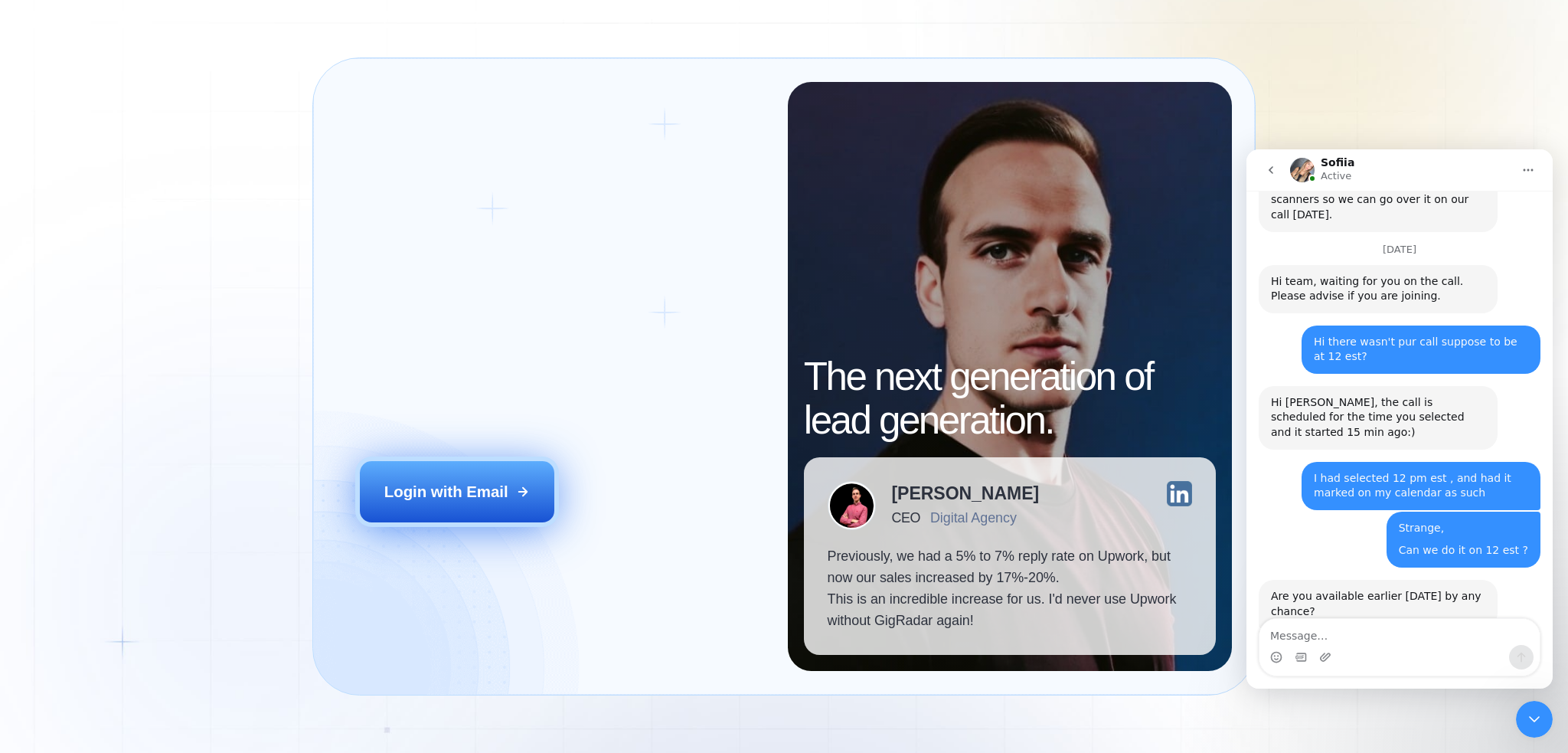
click at [503, 495] on div "Login with Email" at bounding box center [447, 491] width 124 height 21
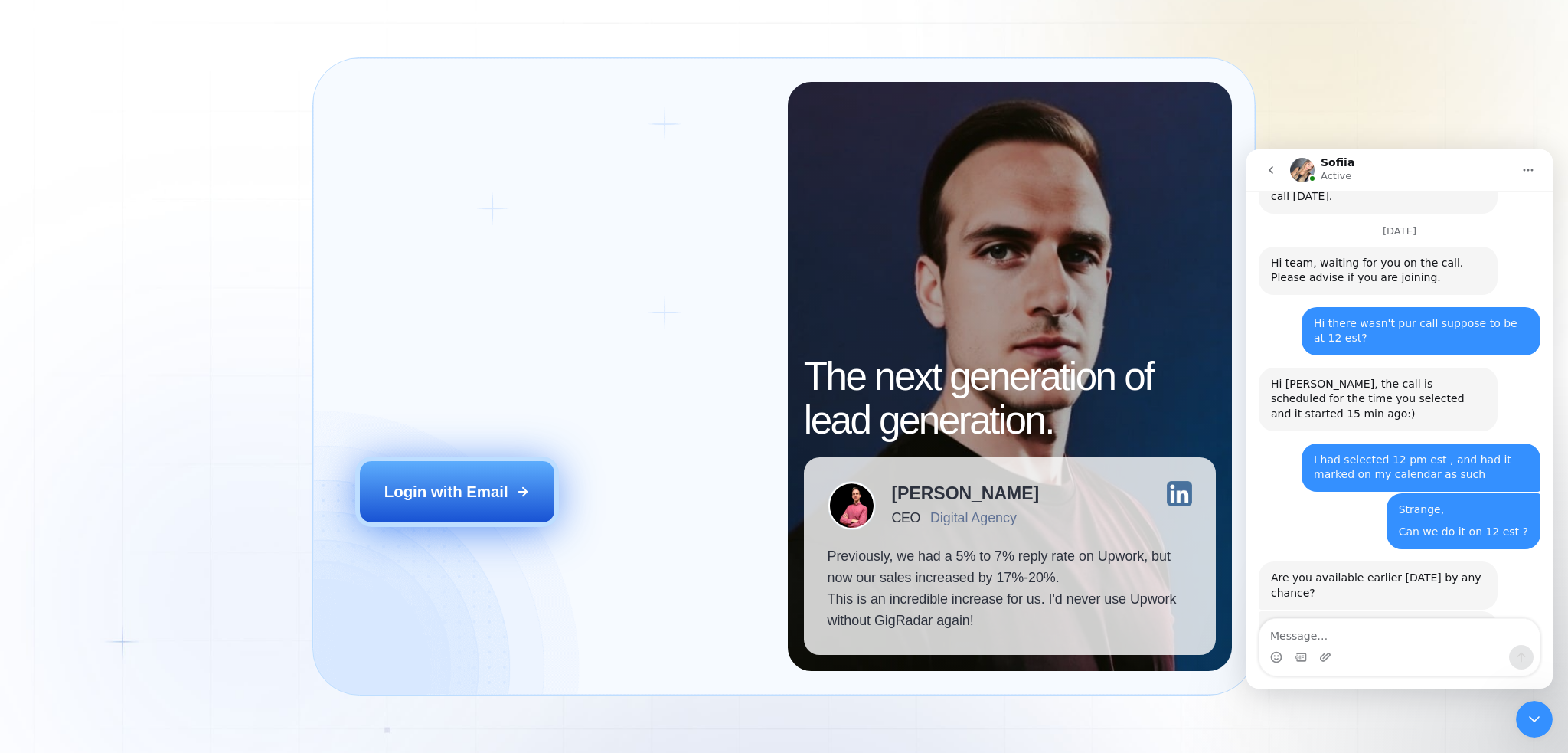
click at [501, 461] on button "Login with Email" at bounding box center [456, 491] width 194 height 60
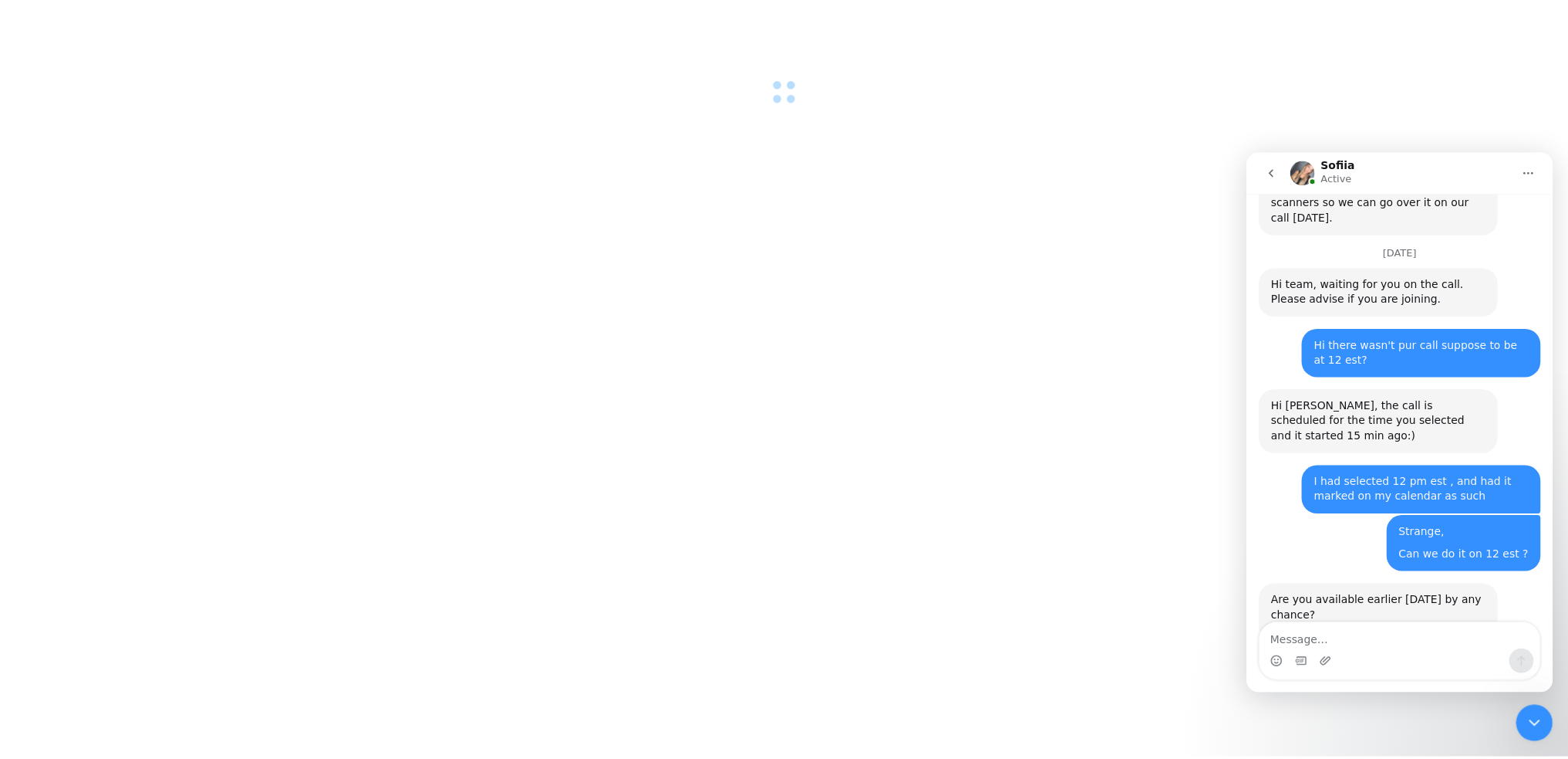
scroll to position [1886, 0]
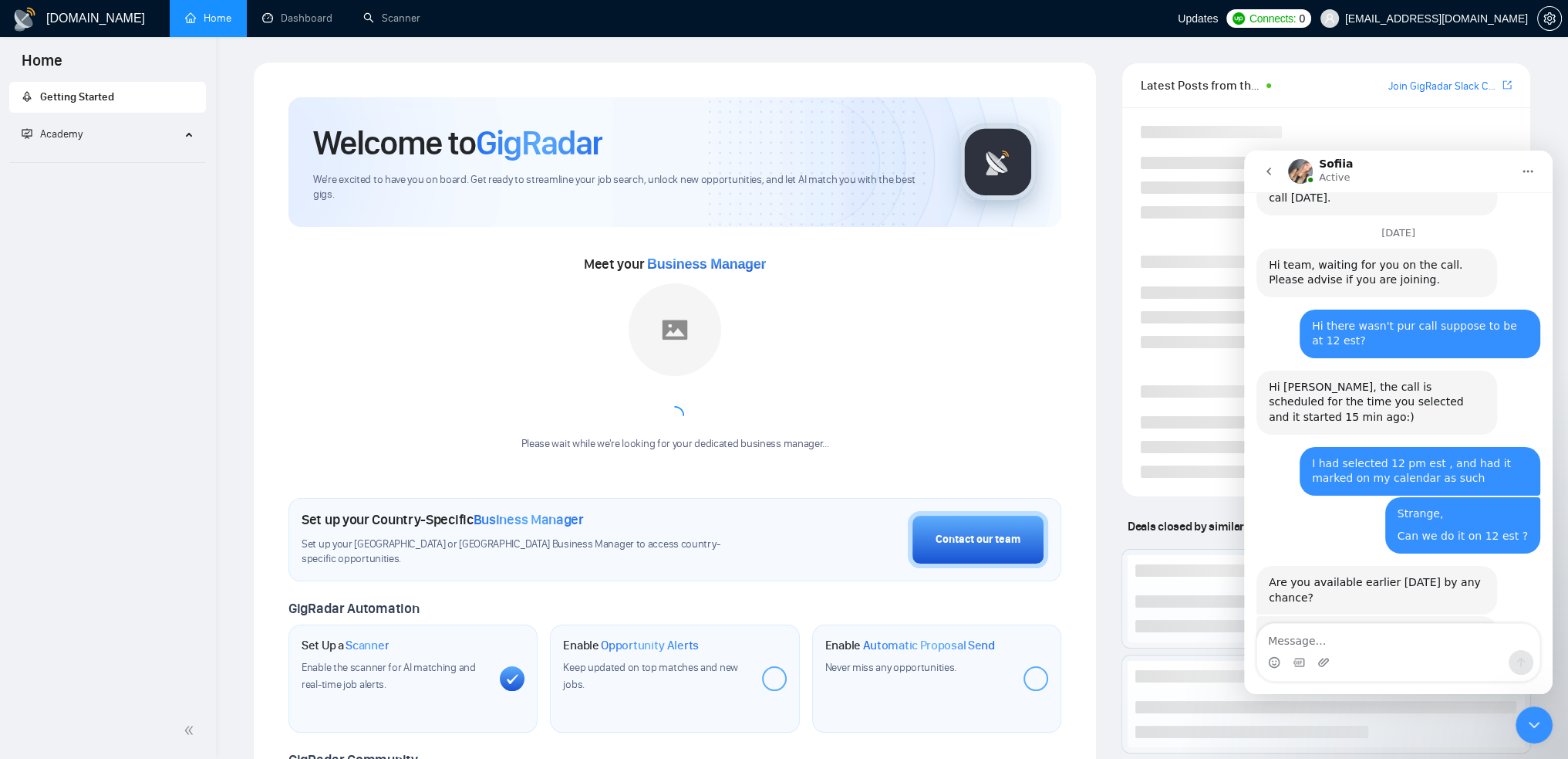
click at [1534, 722] on icon "Close Intercom Messenger" at bounding box center [1534, 724] width 19 height 19
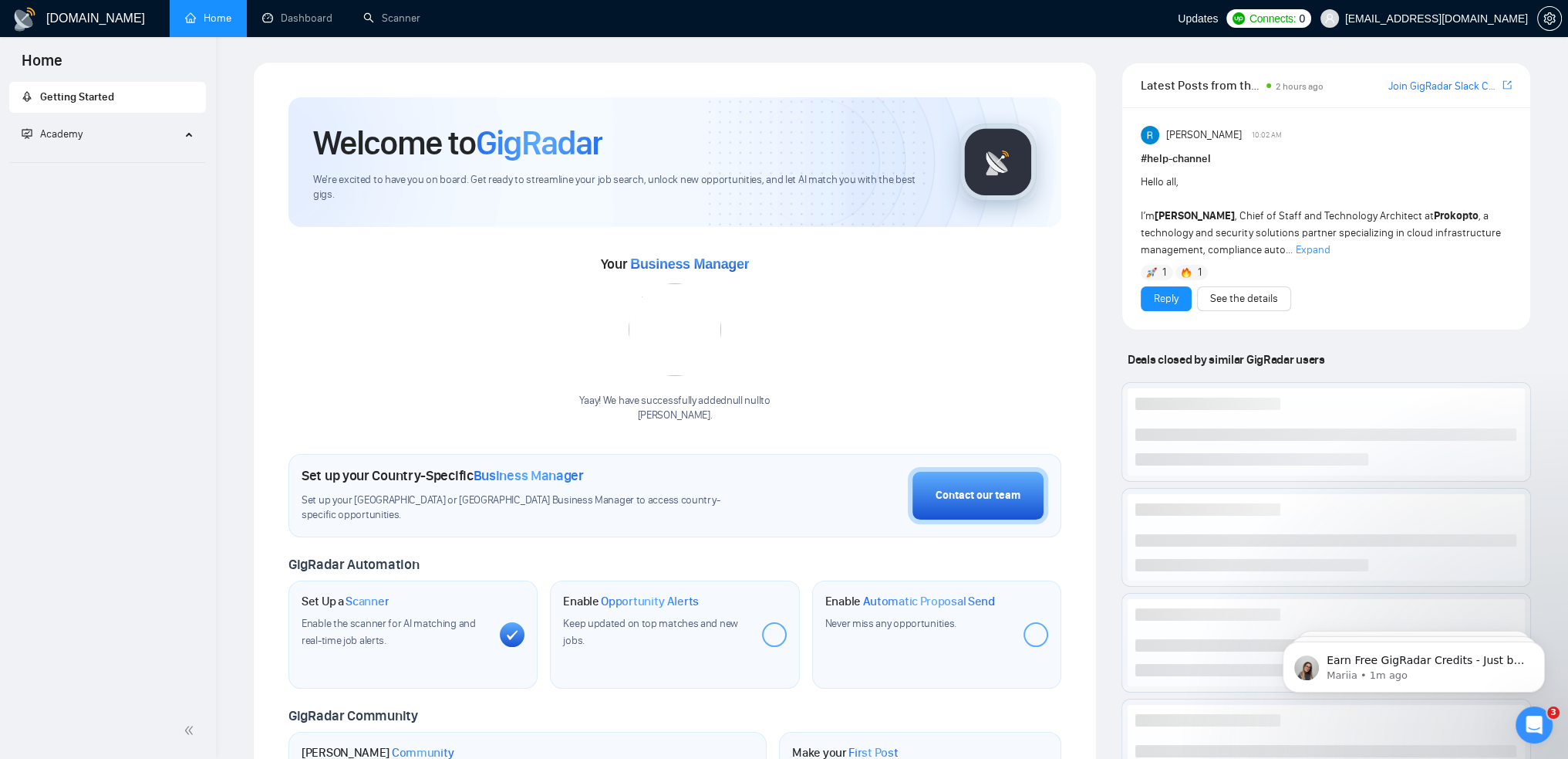
scroll to position [1886, 0]
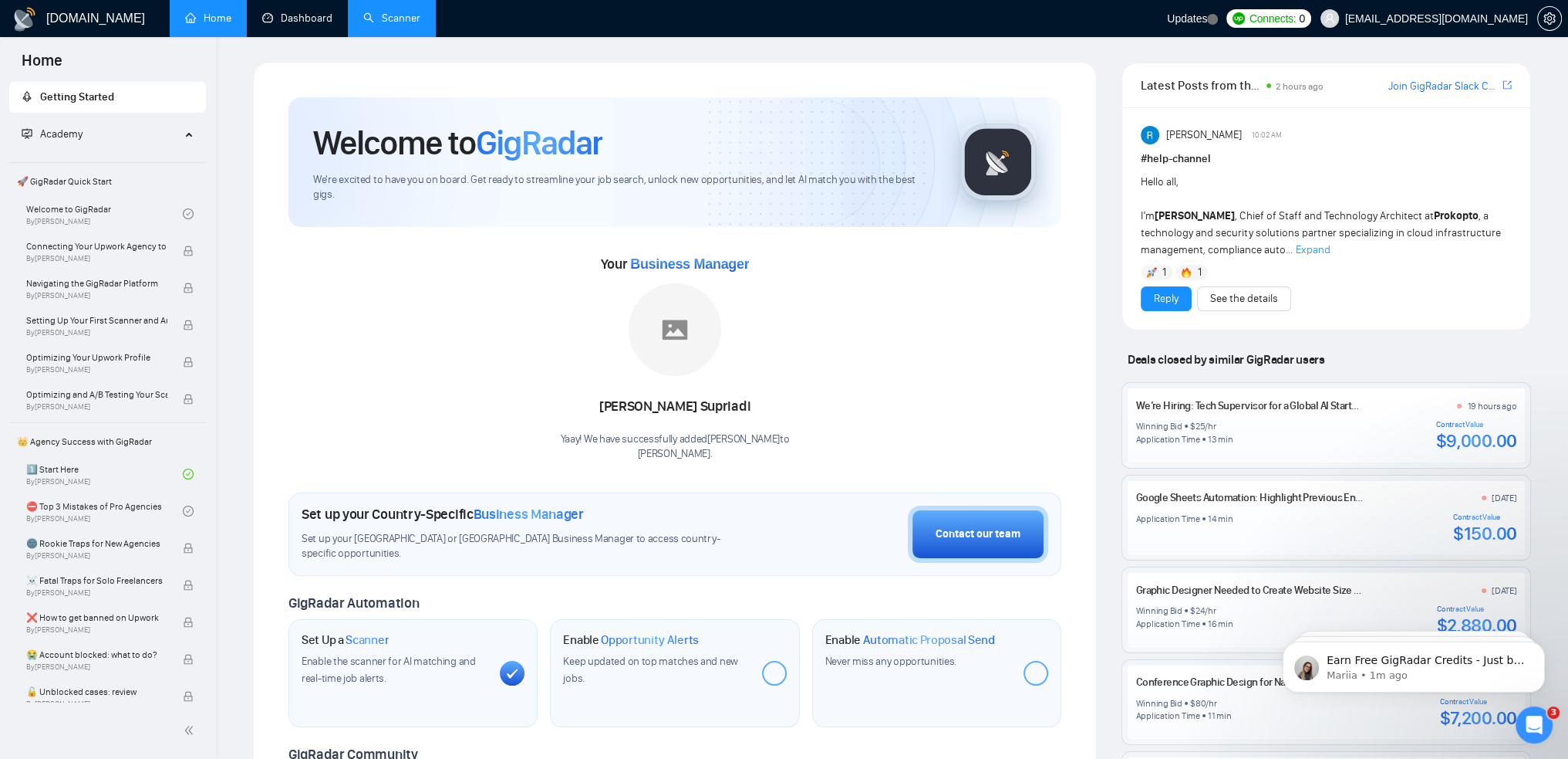
click at [292, 18] on link "Dashboard" at bounding box center [297, 18] width 70 height 13
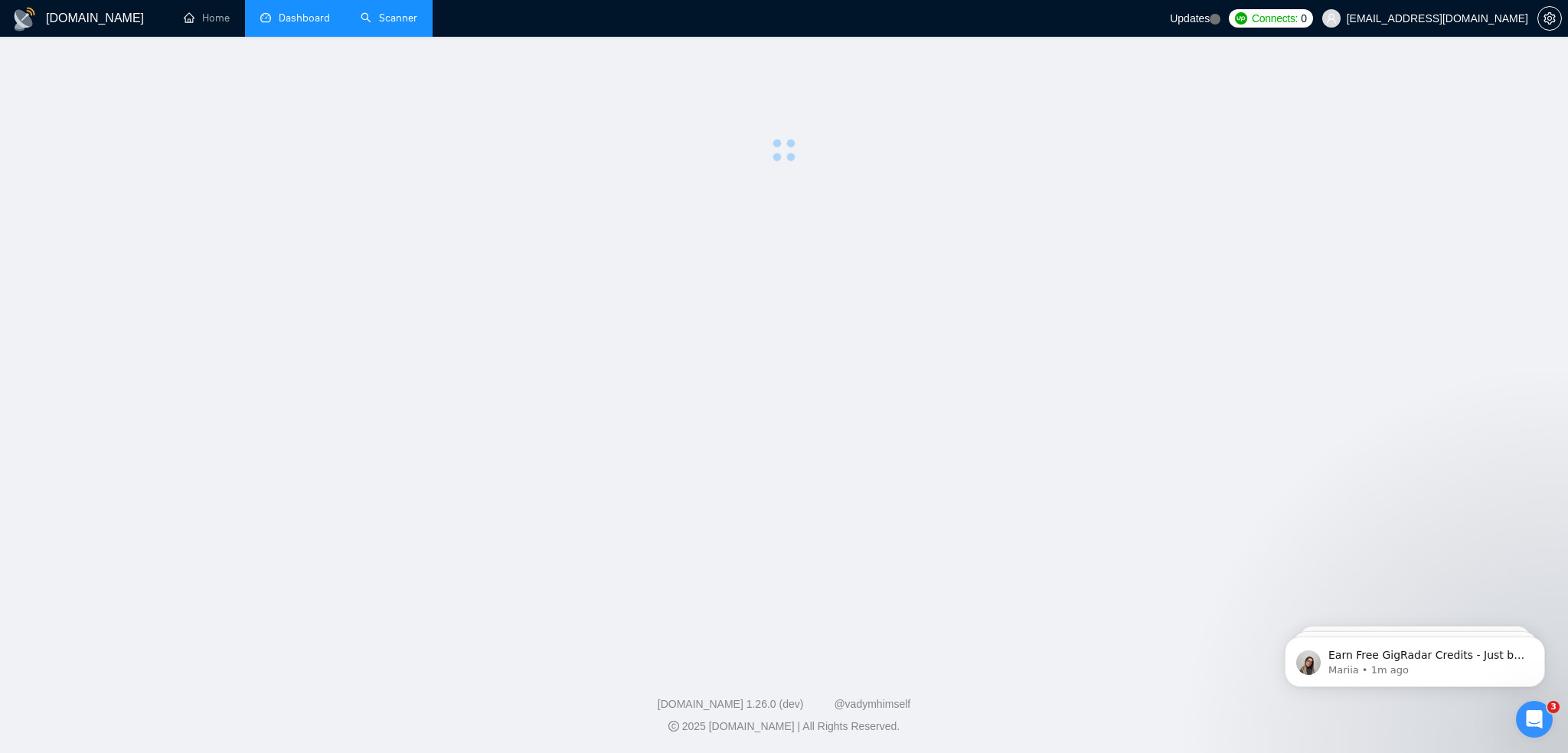
click at [376, 20] on link "Scanner" at bounding box center [389, 18] width 57 height 13
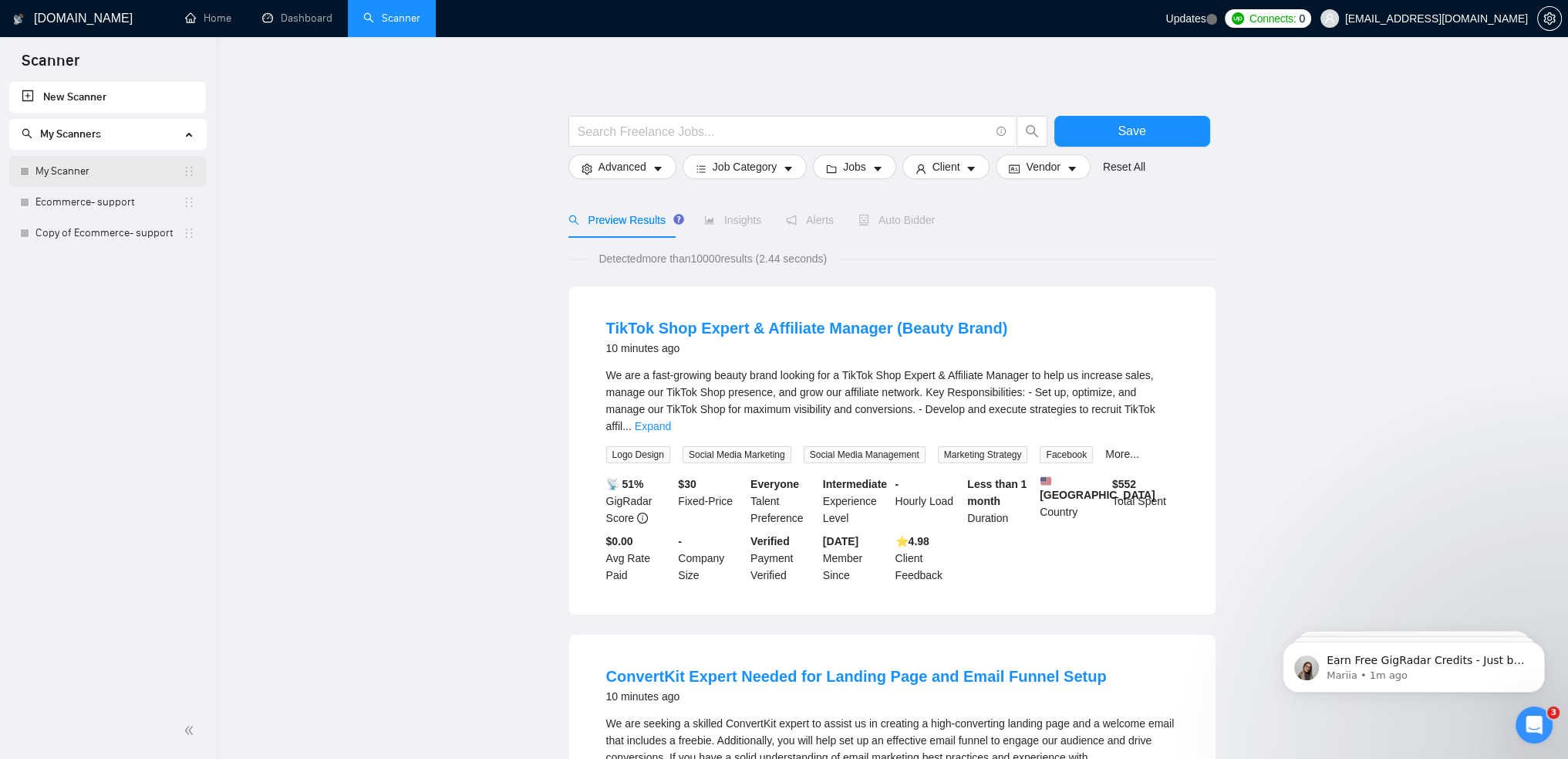
click at [88, 182] on link "My Scanner" at bounding box center [109, 171] width 148 height 30
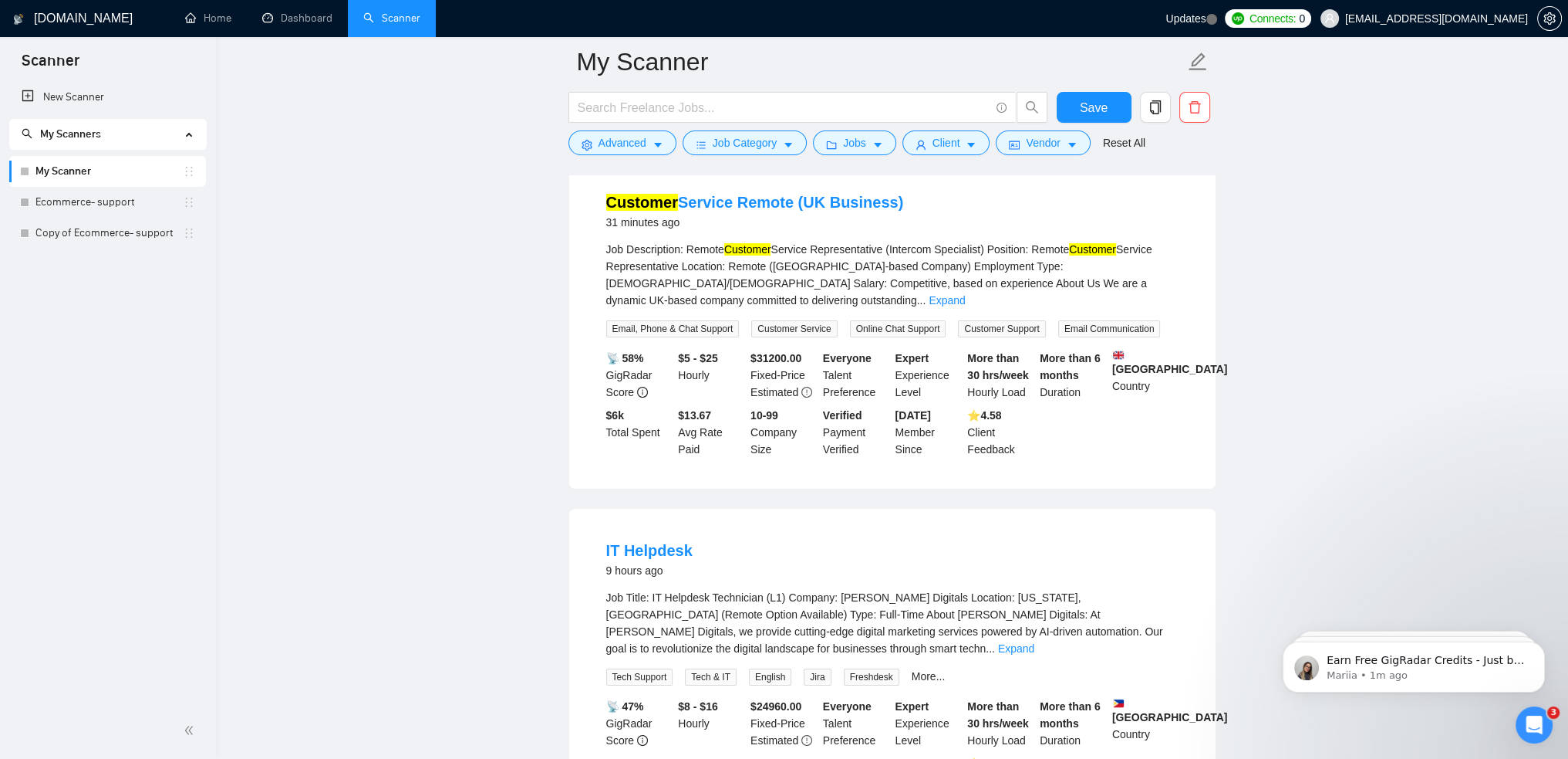
scroll to position [154, 0]
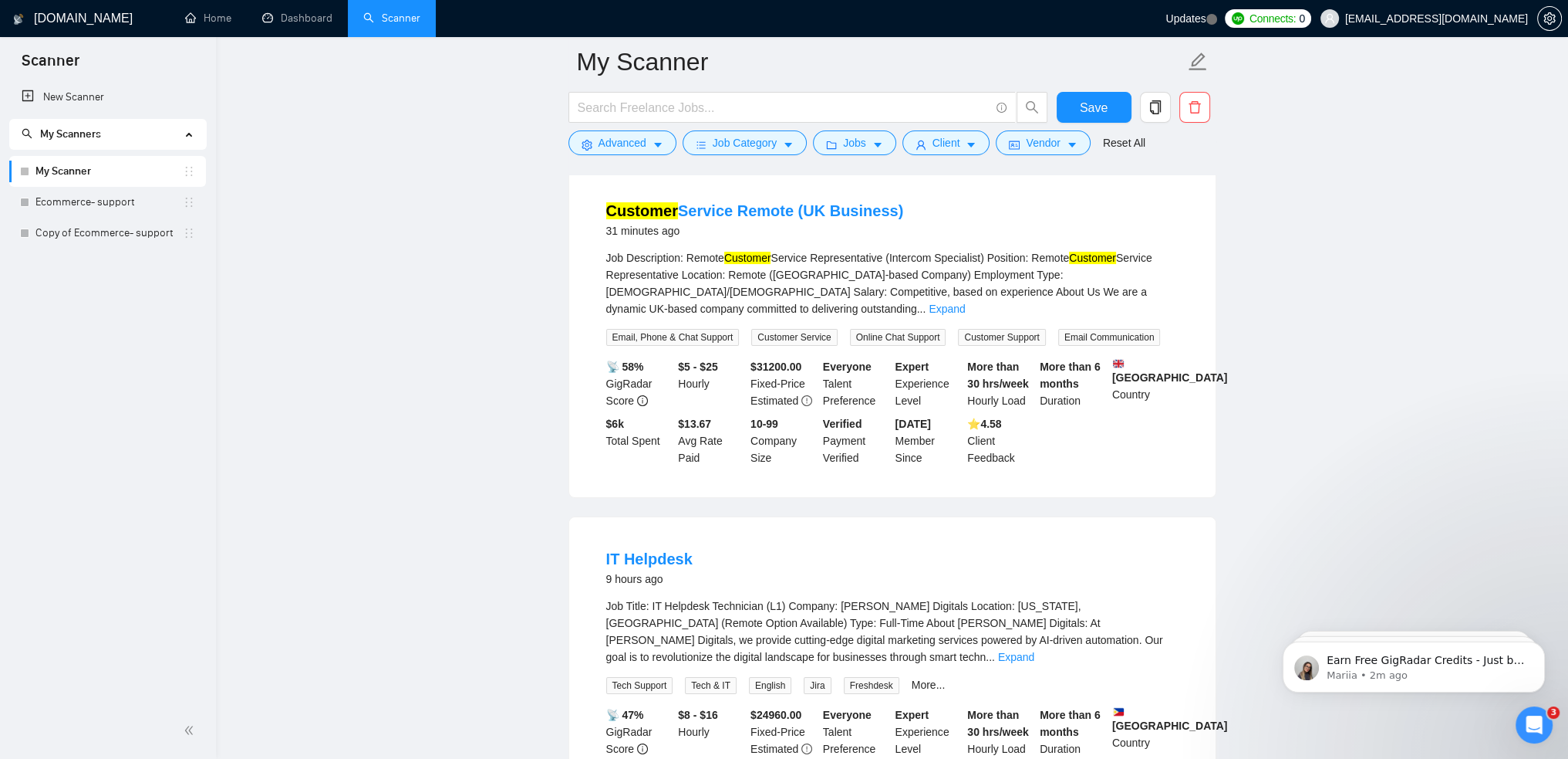
click at [44, 171] on link "My Scanner" at bounding box center [109, 171] width 148 height 30
click at [649, 135] on button "Advanced" at bounding box center [622, 143] width 108 height 25
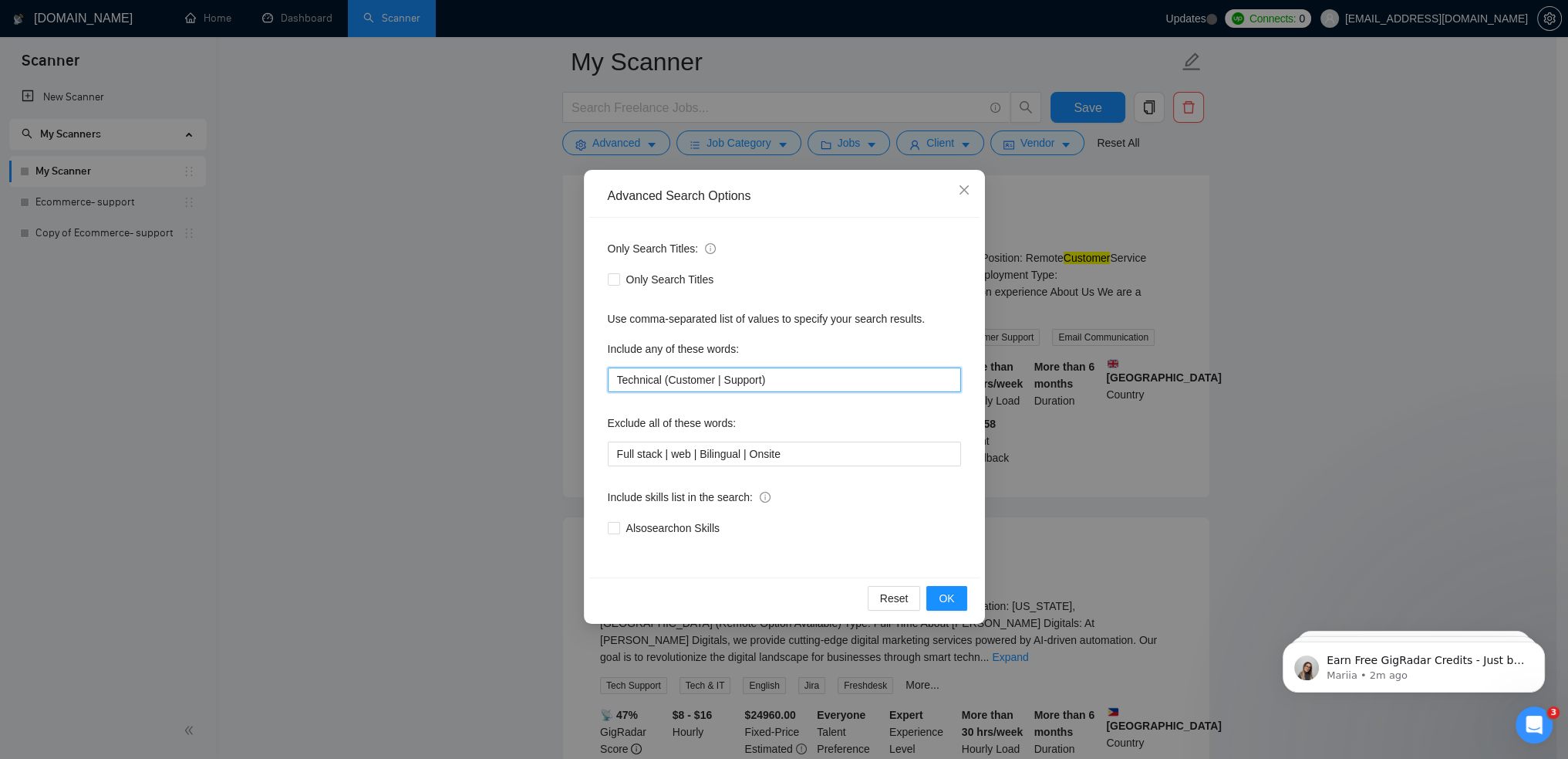
click at [776, 378] on input "Technical (Customer | Support)" at bounding box center [784, 380] width 353 height 25
click at [962, 187] on icon "close" at bounding box center [964, 190] width 13 height 13
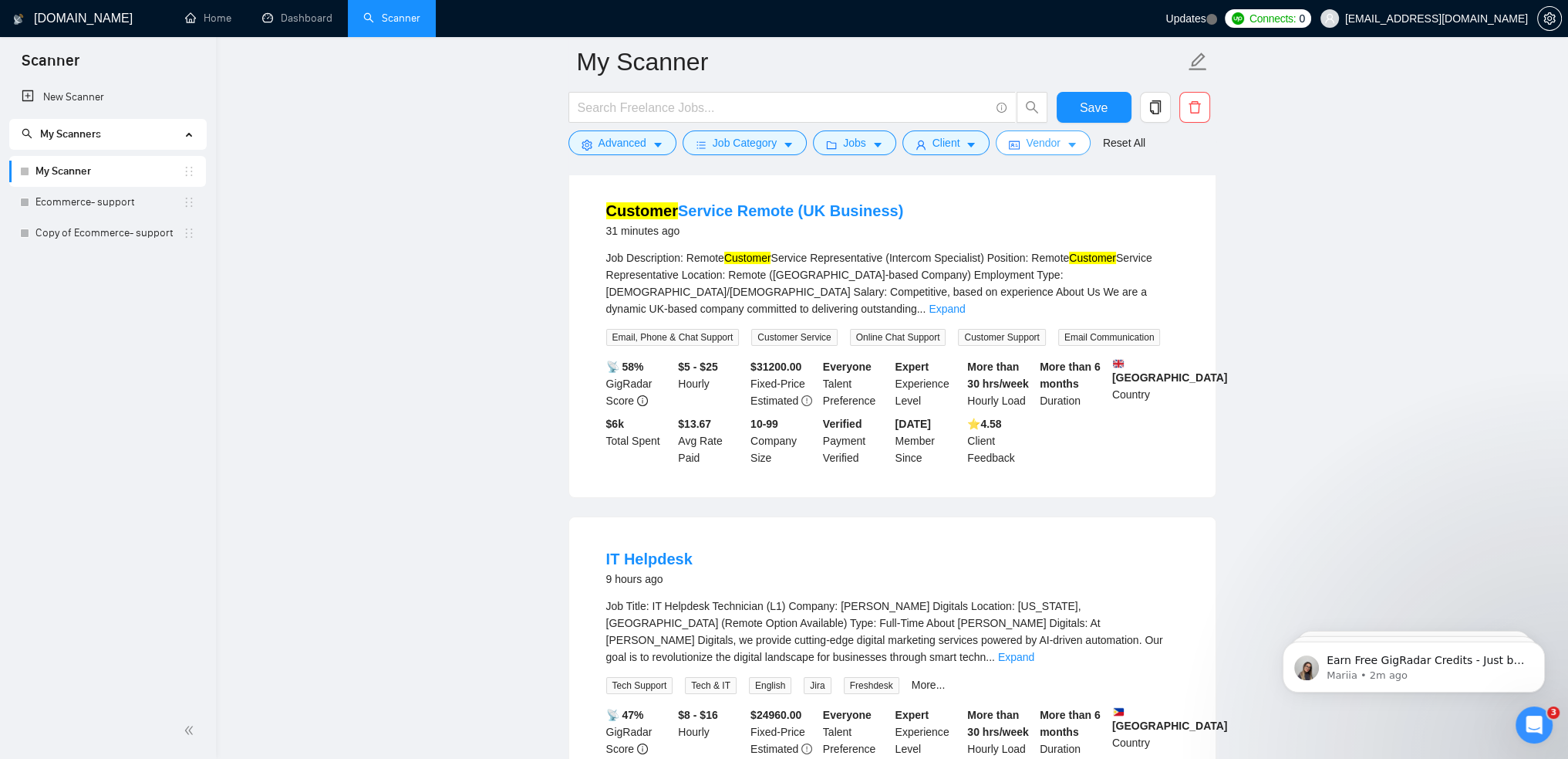
click at [1046, 149] on span "Vendor" at bounding box center [1043, 142] width 34 height 17
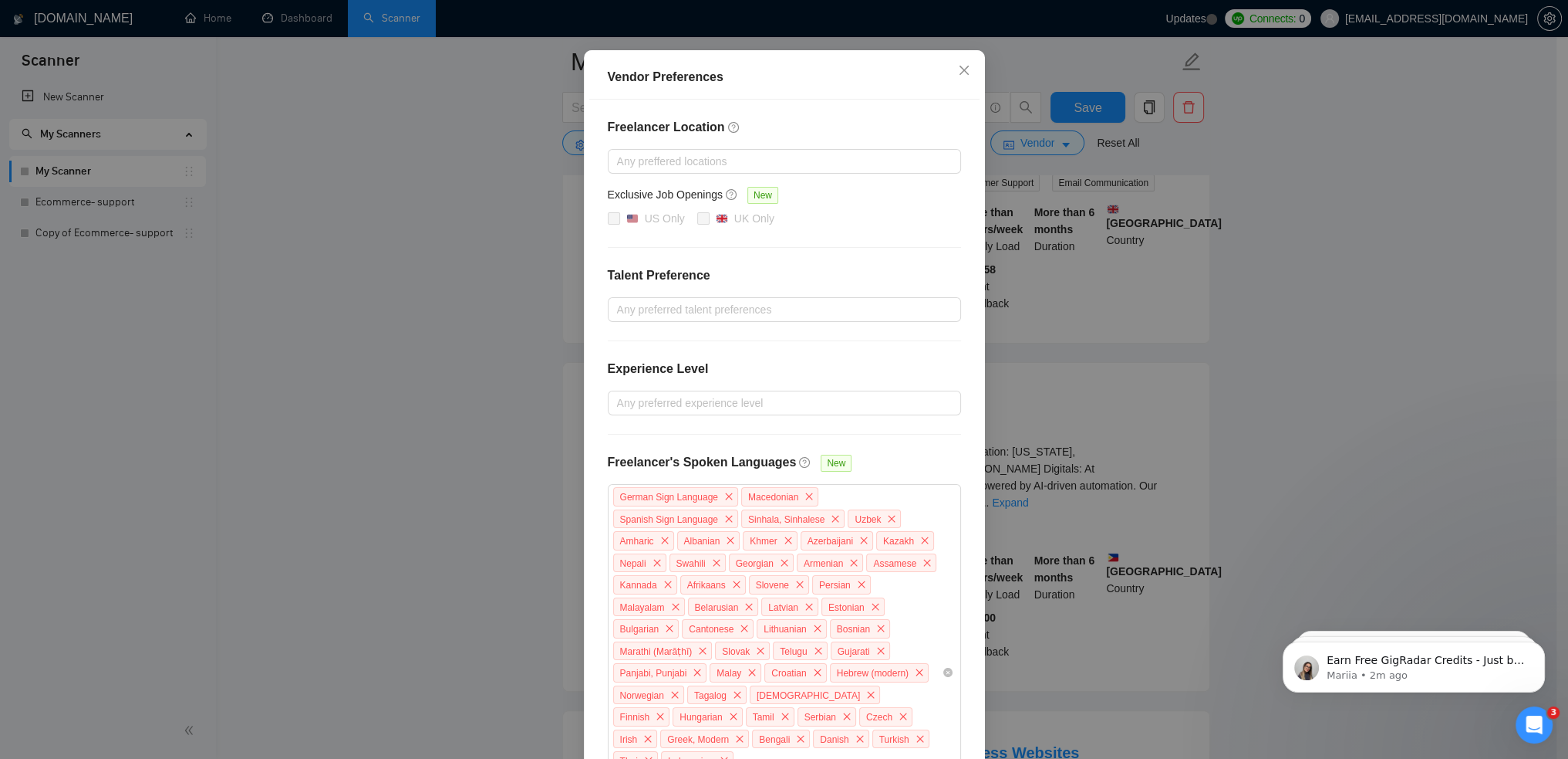
scroll to position [119, 0]
click at [963, 69] on icon "close" at bounding box center [964, 71] width 13 height 13
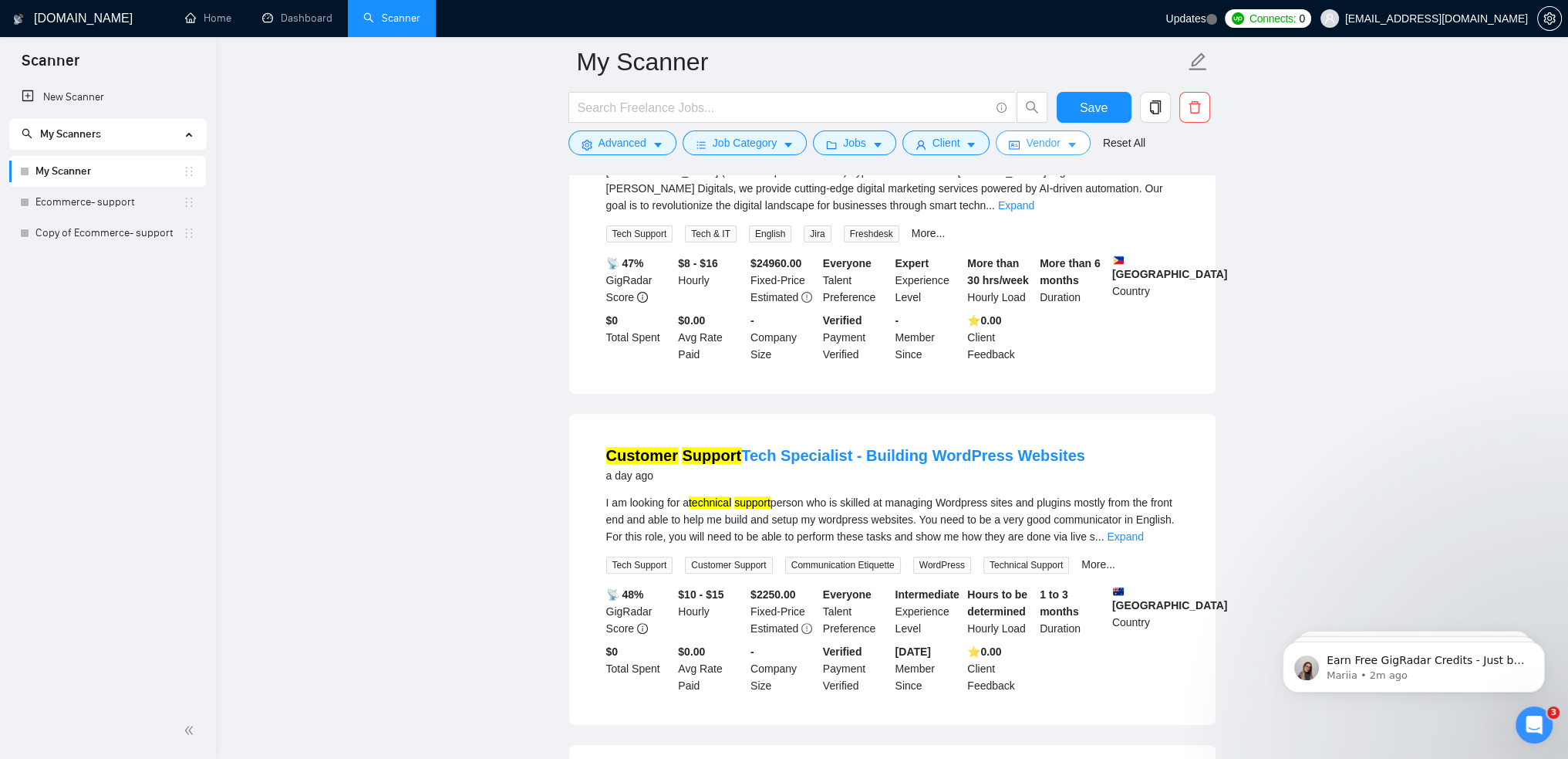
scroll to position [772, 0]
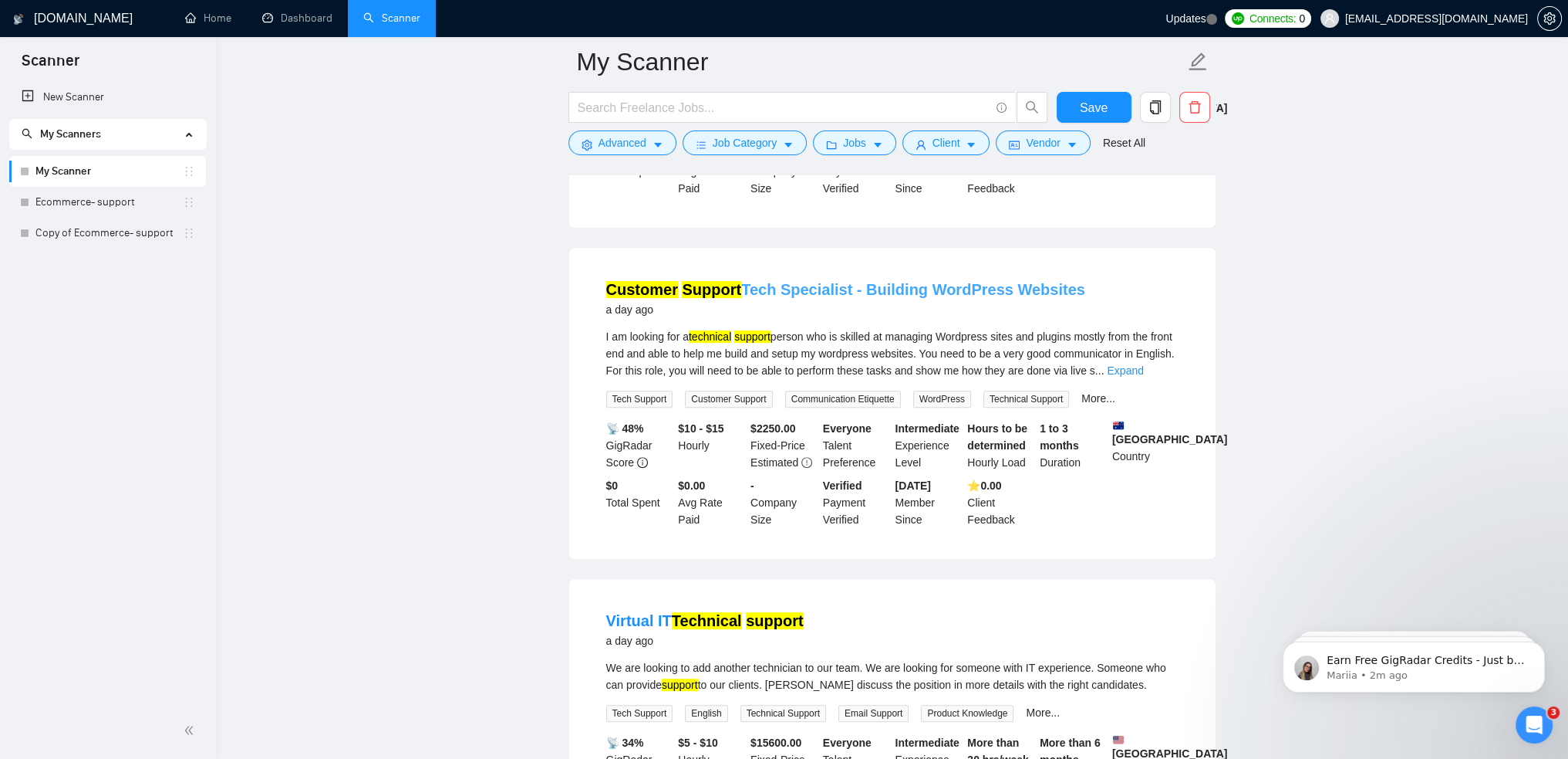
drag, startPoint x: 1062, startPoint y: 270, endPoint x: 605, endPoint y: 267, distance: 457.0
click at [606, 278] on div "Customer Support Tech Specialist - Building WordPress Websites a day ago" at bounding box center [893, 298] width 572 height 40
click at [1057, 137] on button "Vendor" at bounding box center [1042, 143] width 94 height 25
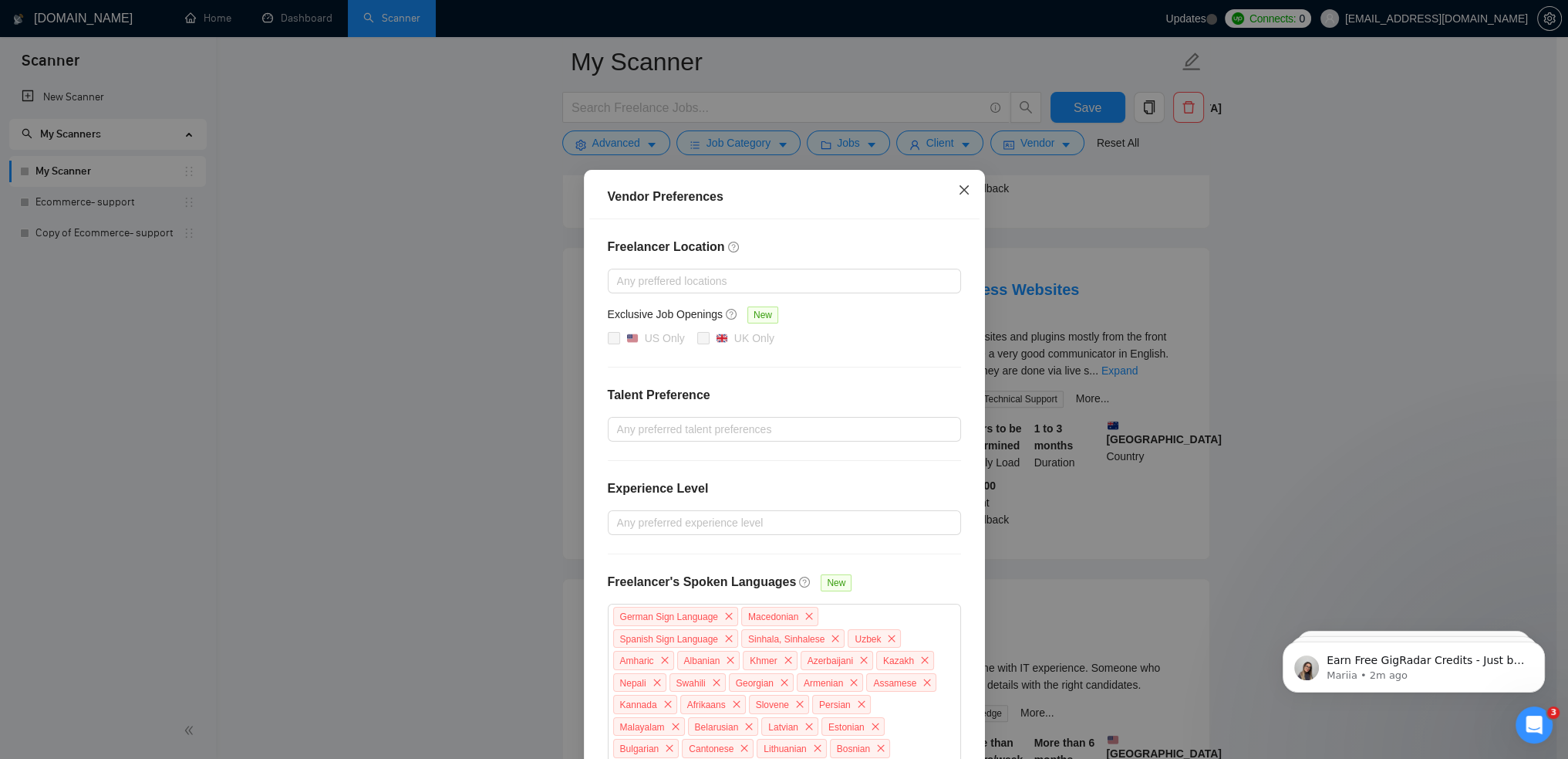
click at [962, 188] on icon "close" at bounding box center [964, 190] width 13 height 13
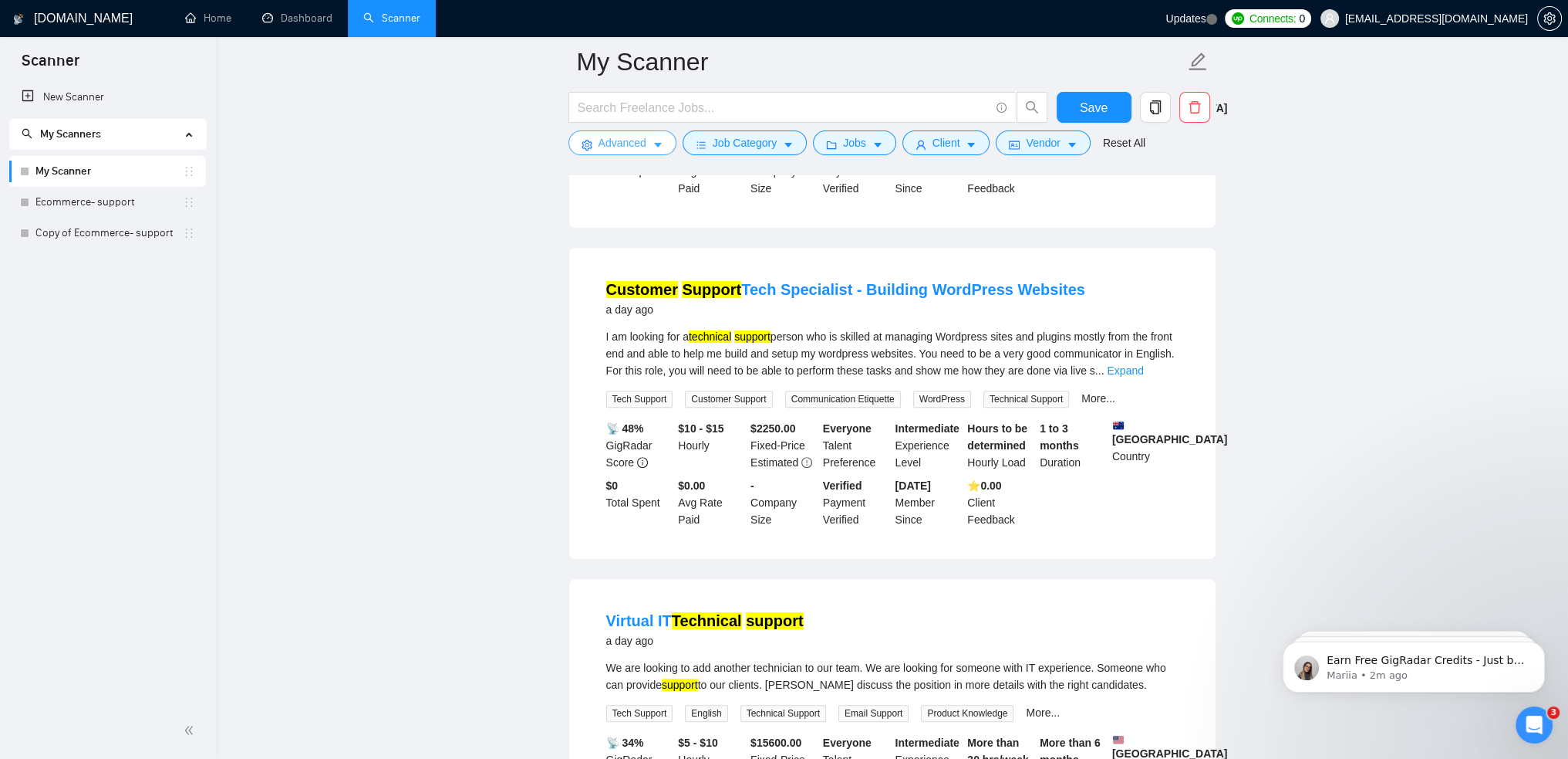
click at [657, 149] on icon "caret-down" at bounding box center [657, 145] width 11 height 11
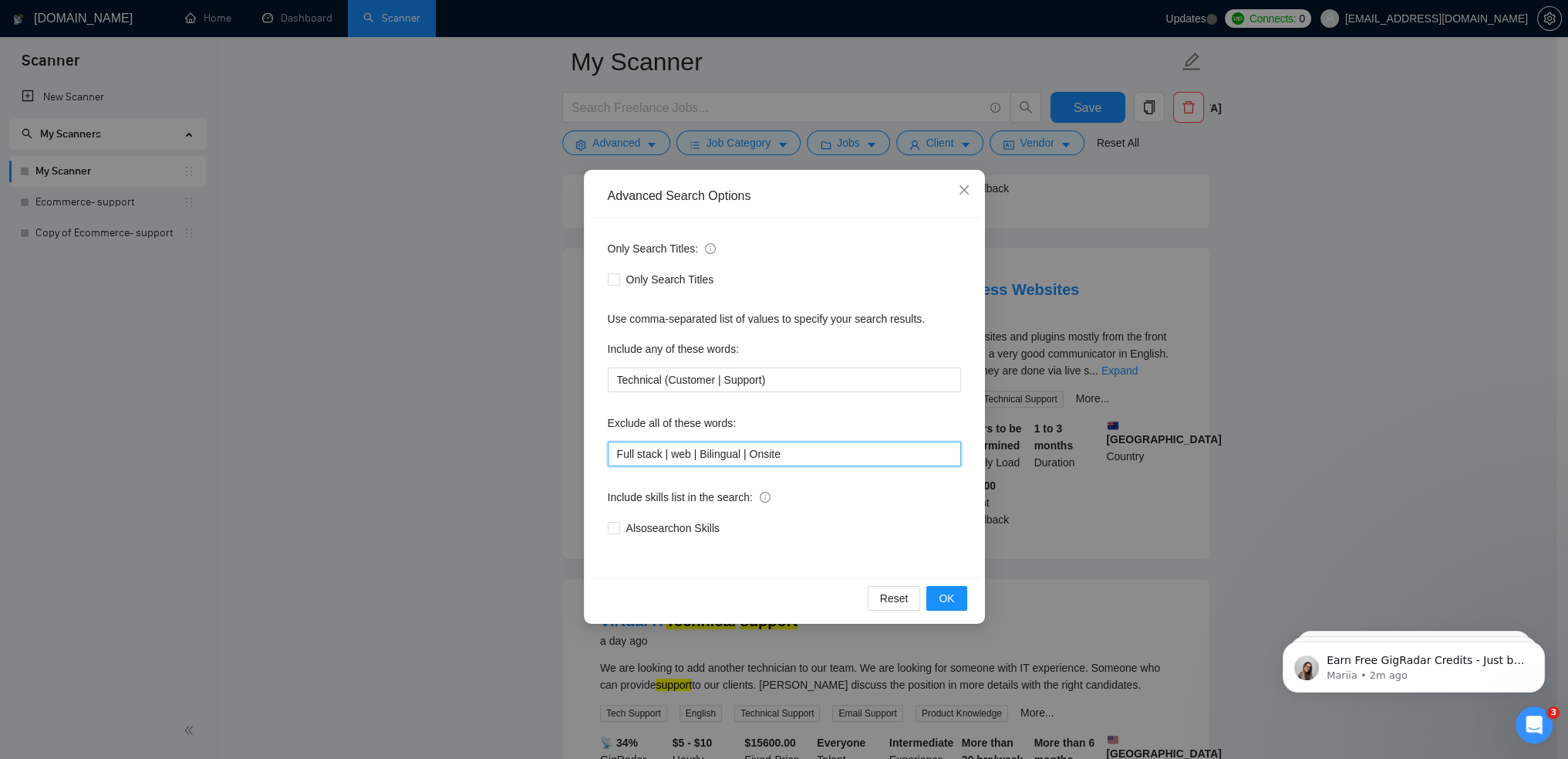
click at [818, 452] on input "Full stack | web | Bilingual | Onsite" at bounding box center [784, 454] width 353 height 25
